Goal: Check status: Check status

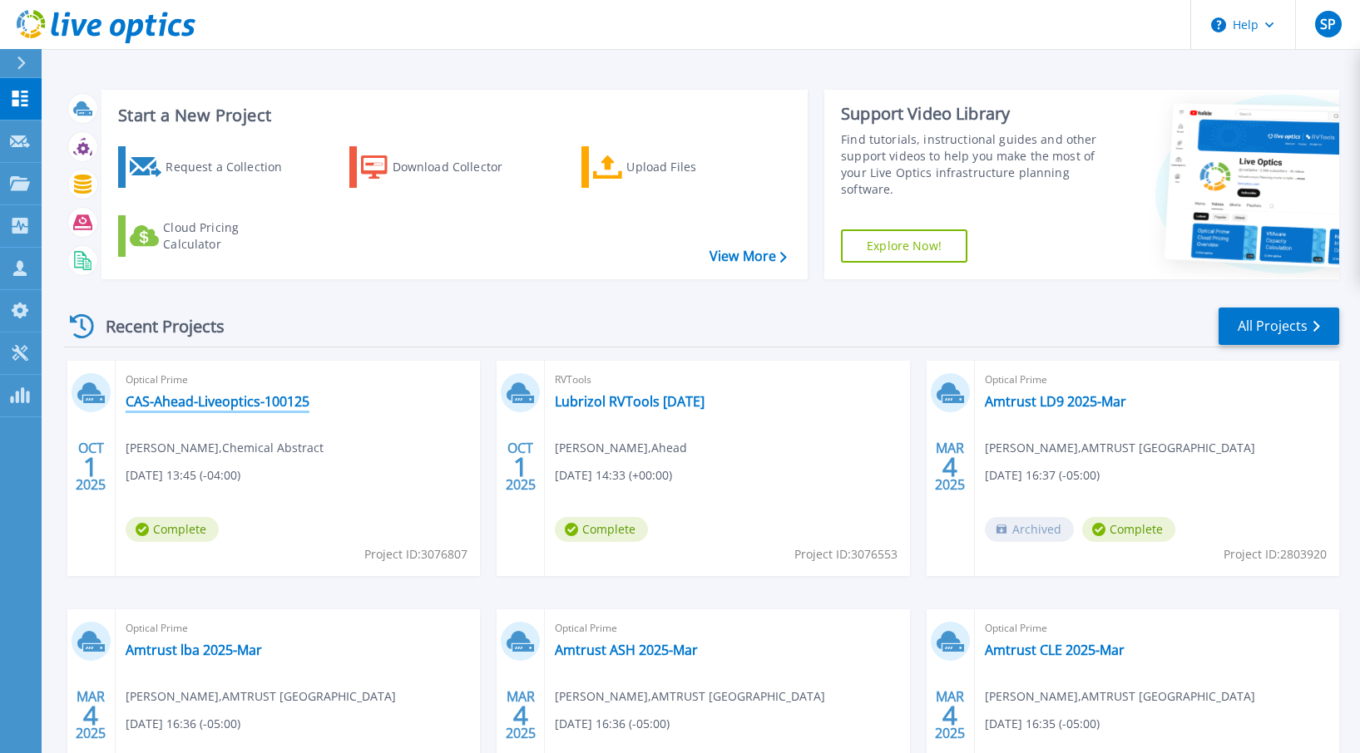
click at [264, 399] on link "CAS-Ahead-Liveoptics-100125" at bounding box center [218, 401] width 184 height 17
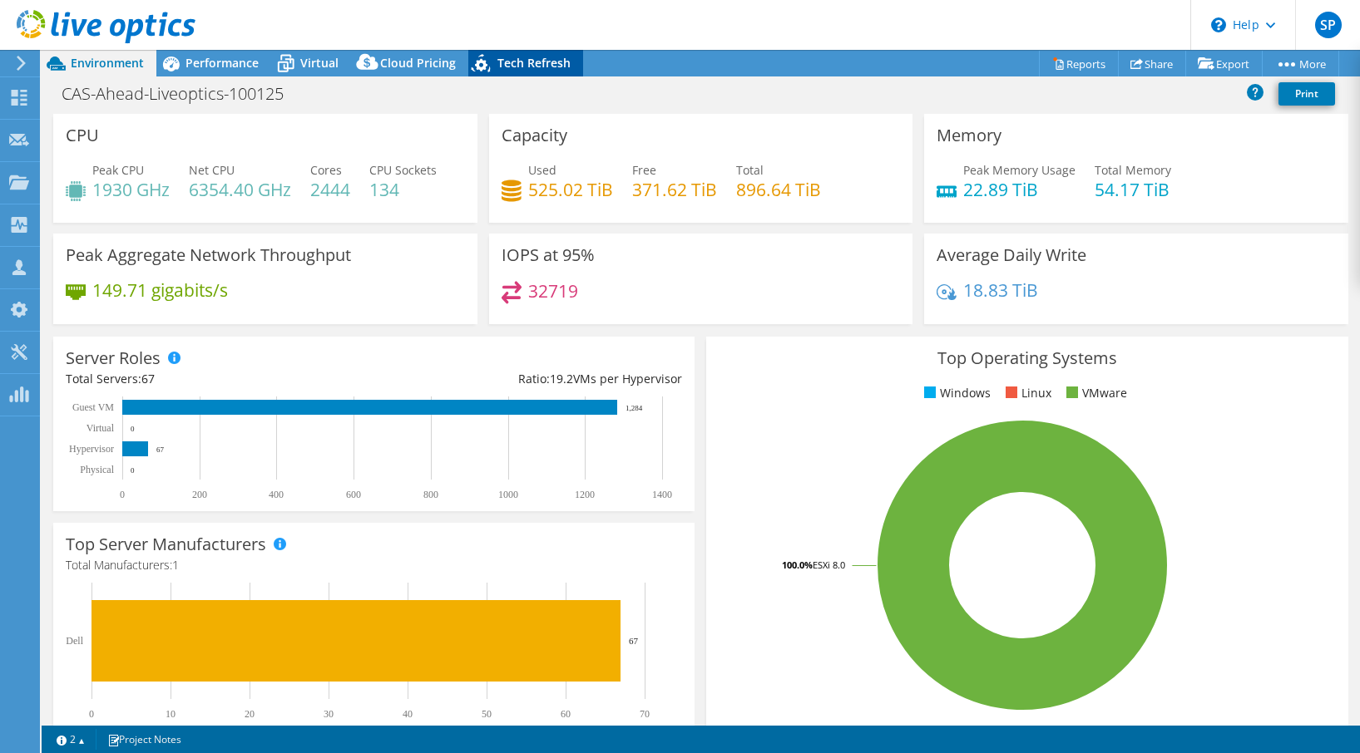
click at [516, 58] on span "Tech Refresh" at bounding box center [533, 63] width 73 height 16
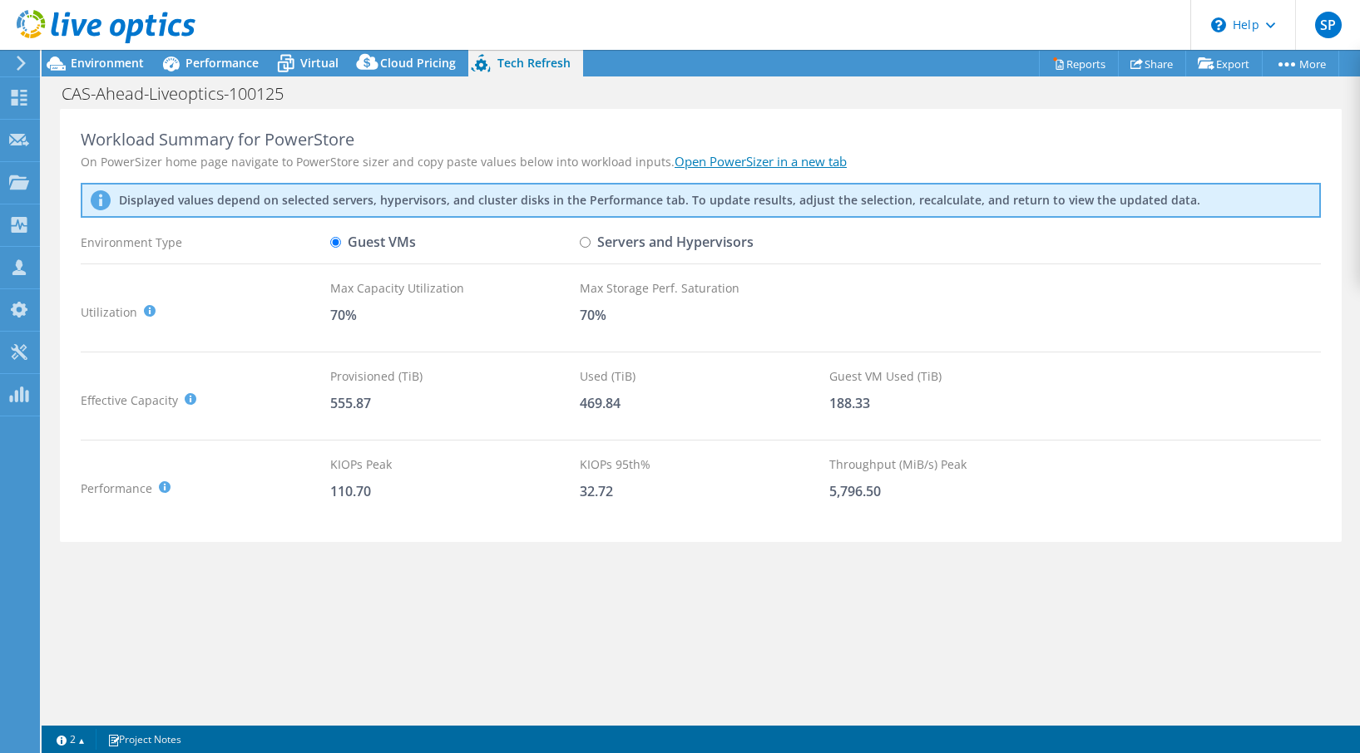
click at [587, 240] on input "Servers and Hypervisors" at bounding box center [585, 242] width 11 height 11
radio input "true"
radio input "false"
click at [220, 62] on span "Performance" at bounding box center [221, 63] width 73 height 16
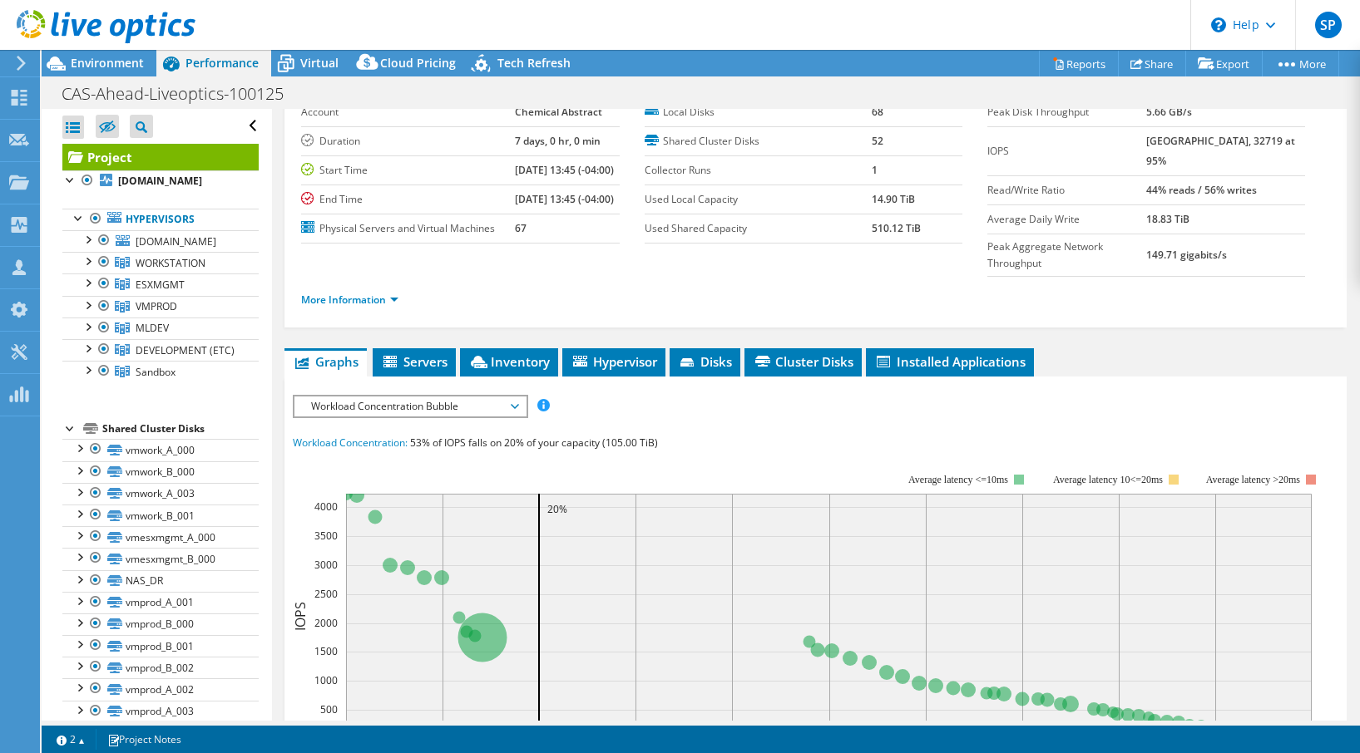
scroll to position [111, 0]
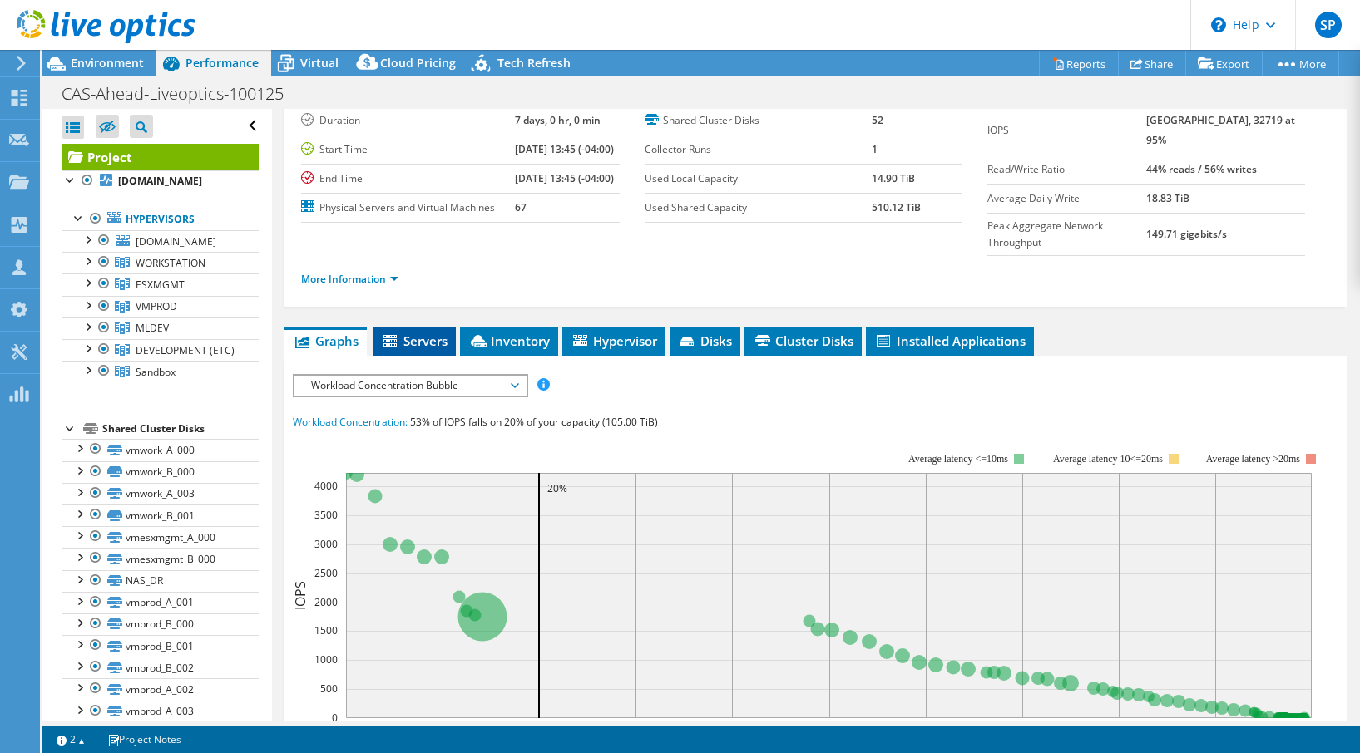
click at [416, 349] on span "Servers" at bounding box center [414, 341] width 67 height 17
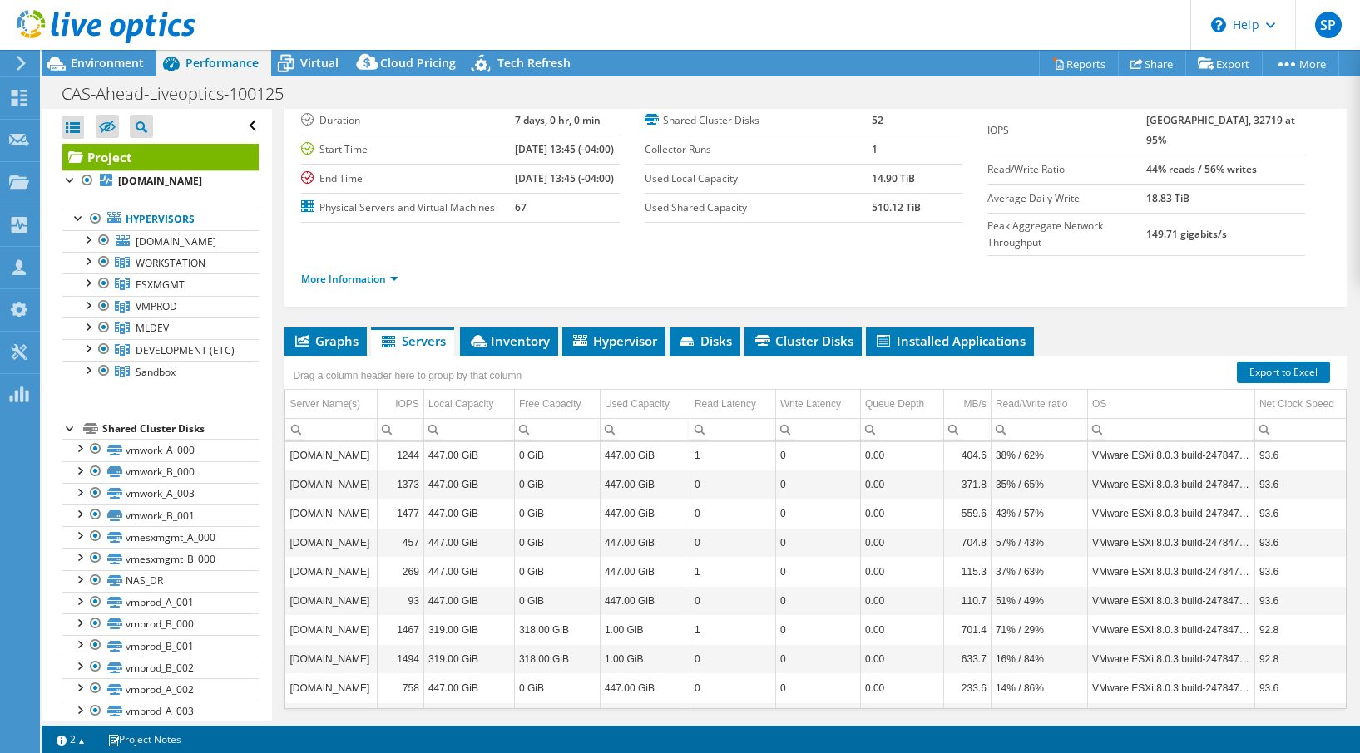
scroll to position [0, 0]
click at [338, 349] on span "Graphs" at bounding box center [326, 341] width 66 height 17
